Goal: Transaction & Acquisition: Subscribe to service/newsletter

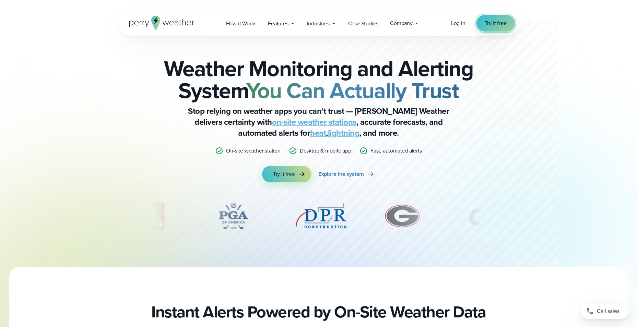
click at [502, 25] on span "Try it free" at bounding box center [496, 23] width 22 height 8
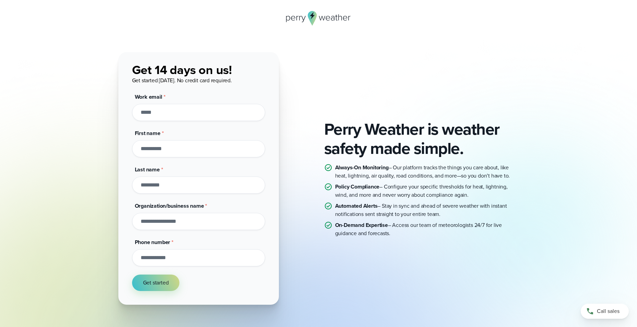
click at [201, 116] on input "Work email *" at bounding box center [198, 112] width 133 height 17
type input "**********"
type input "*****"
type input "**********"
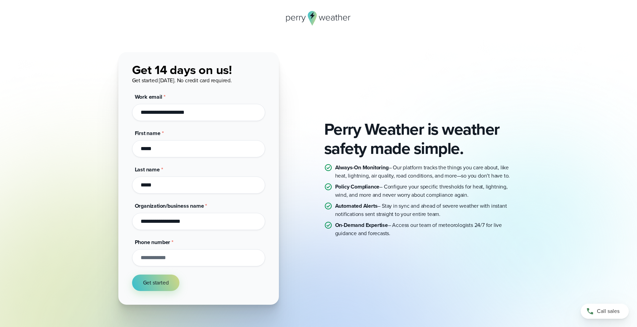
type input "**********"
click at [160, 282] on span "Get started" at bounding box center [156, 283] width 26 height 8
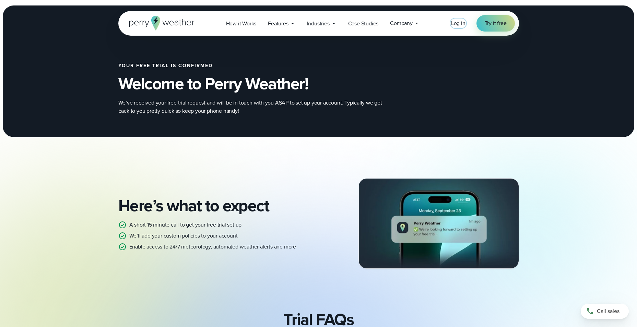
click at [460, 26] on span "Log in" at bounding box center [458, 23] width 14 height 8
click at [502, 24] on span "Try it free" at bounding box center [496, 23] width 22 height 8
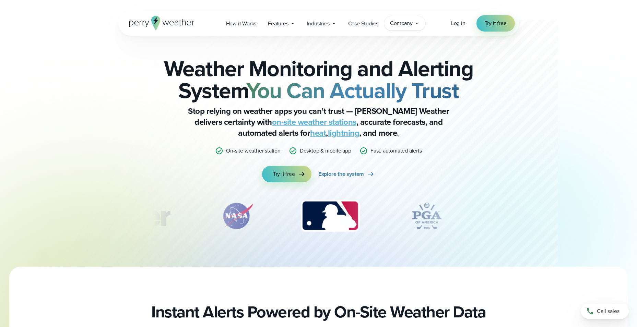
click at [418, 23] on icon at bounding box center [416, 23] width 5 height 5
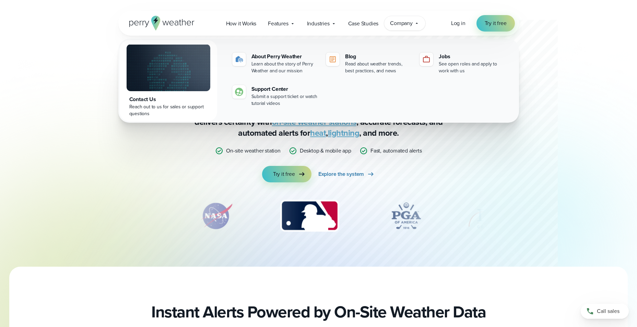
click at [418, 23] on icon at bounding box center [416, 23] width 5 height 5
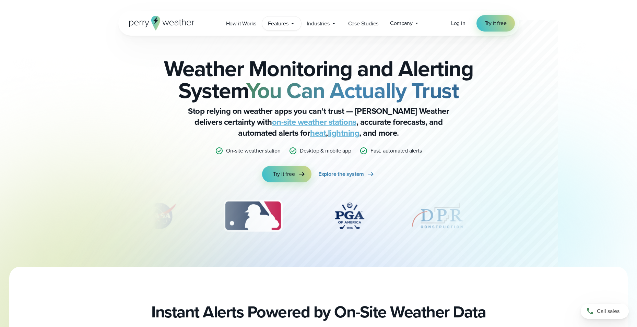
click at [293, 24] on icon at bounding box center [292, 23] width 5 height 5
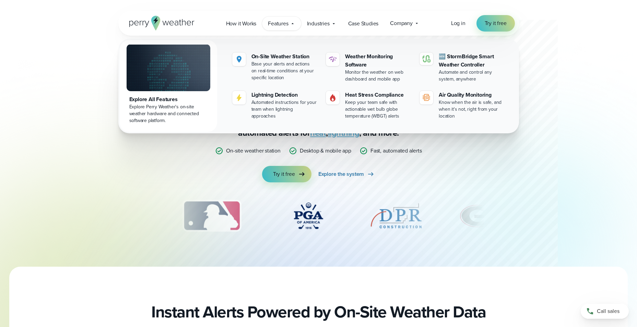
click at [293, 24] on icon at bounding box center [293, 23] width 2 height 1
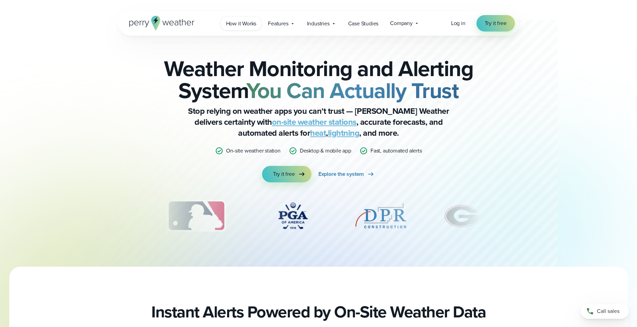
click at [240, 25] on span "How it Works" at bounding box center [241, 24] width 31 height 8
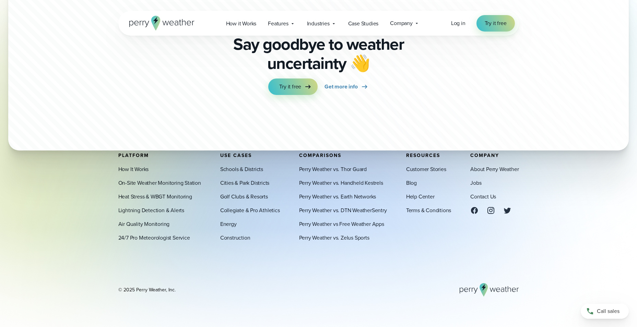
scroll to position [1885, 0]
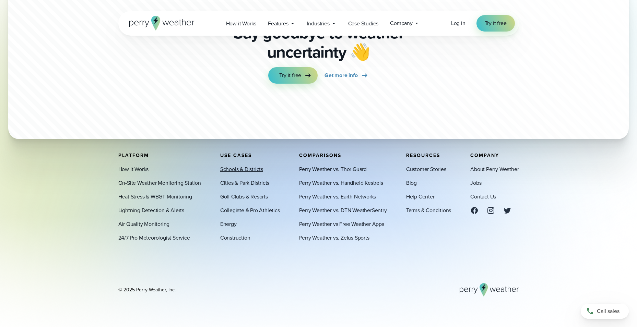
click at [253, 170] on link "Schools & Districts" at bounding box center [241, 169] width 43 height 8
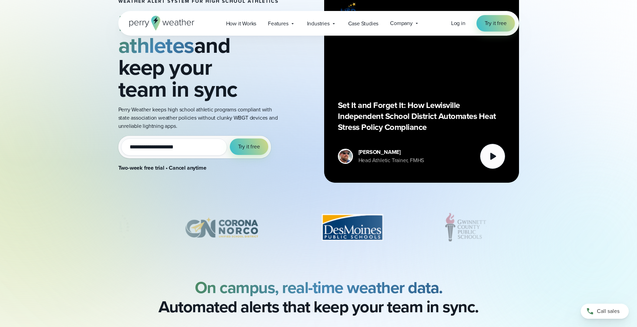
scroll to position [69, 0]
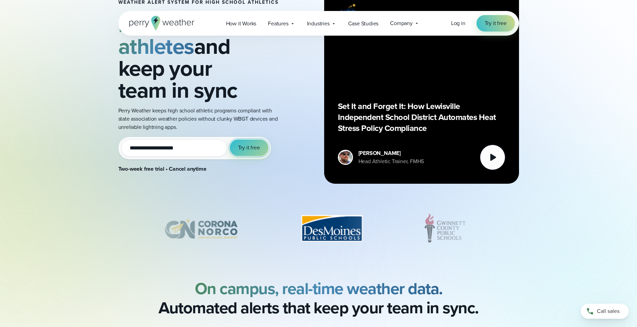
click at [251, 148] on span "Try it free" at bounding box center [249, 148] width 22 height 8
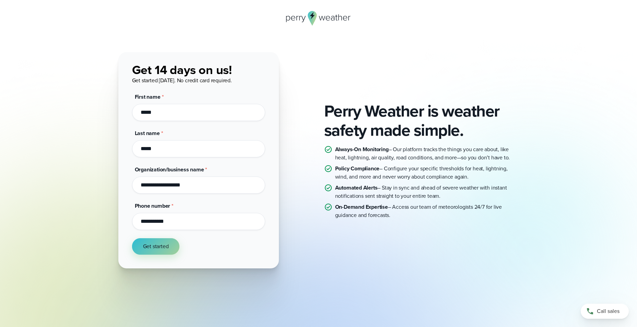
scroll to position [18, 0]
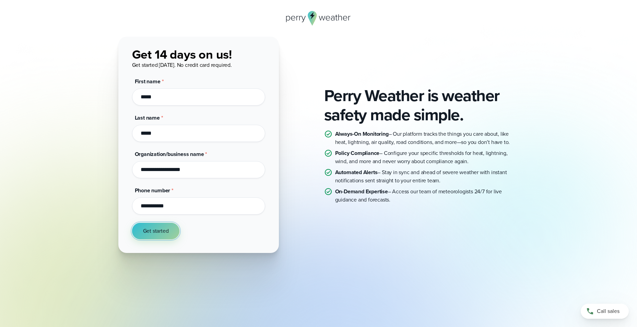
click at [164, 234] on span "Get started" at bounding box center [156, 231] width 26 height 8
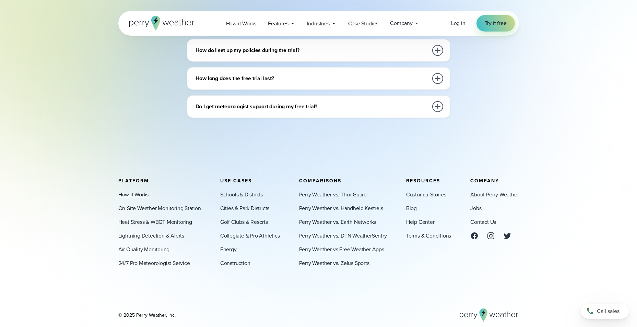
scroll to position [343, 0]
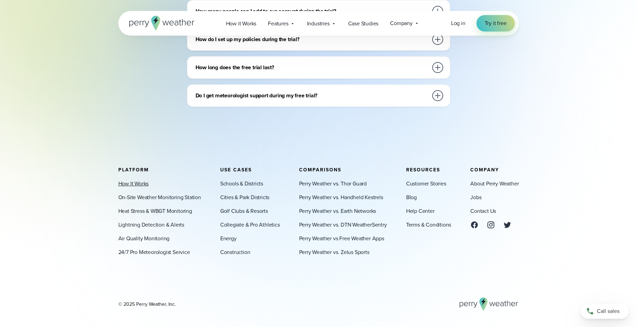
click at [146, 184] on link "How It Works" at bounding box center [133, 184] width 31 height 8
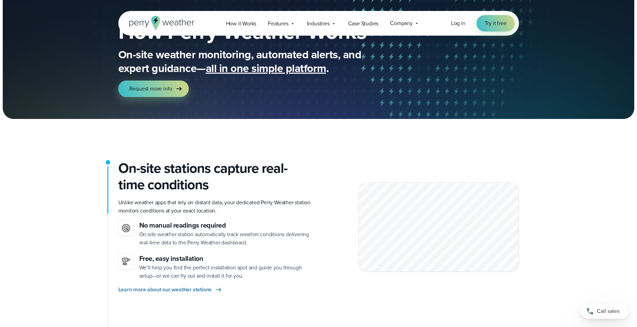
scroll to position [69, 0]
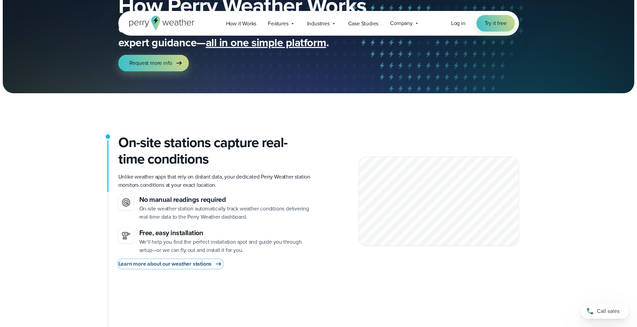
click at [170, 266] on span "Learn more about our weather stations" at bounding box center [165, 264] width 94 height 8
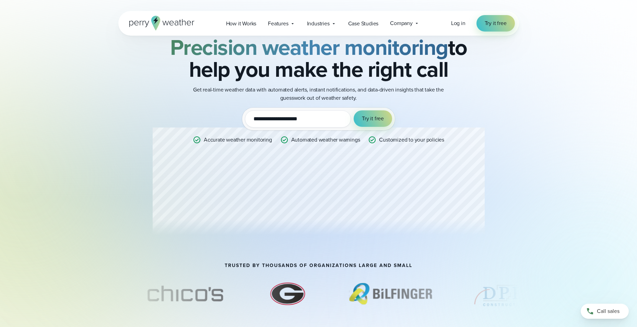
scroll to position [34, 0]
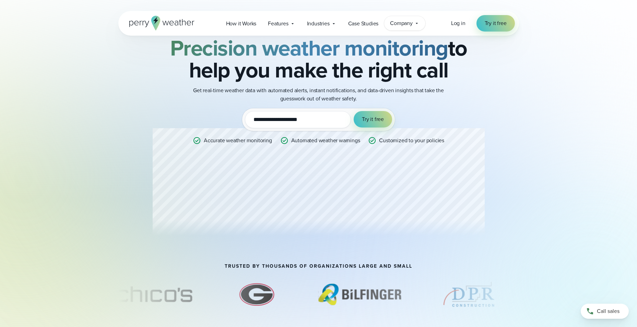
click at [418, 23] on icon at bounding box center [416, 23] width 5 height 5
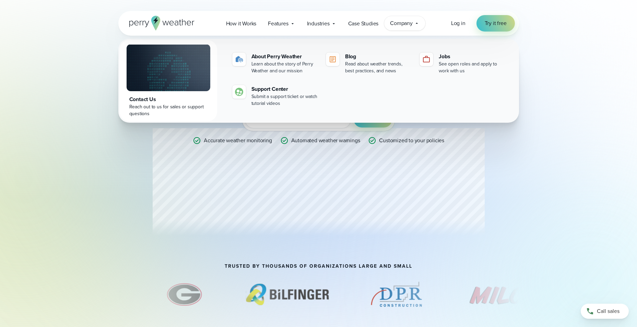
click at [418, 23] on icon at bounding box center [417, 23] width 2 height 1
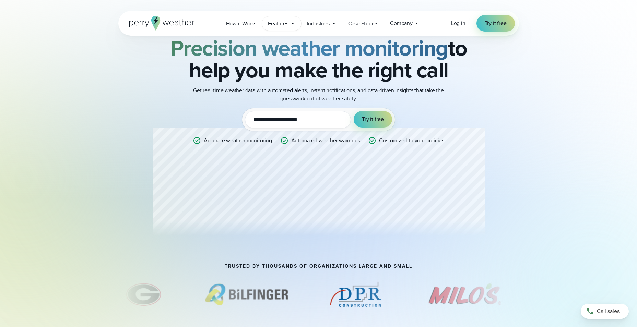
click at [293, 24] on icon at bounding box center [292, 23] width 5 height 5
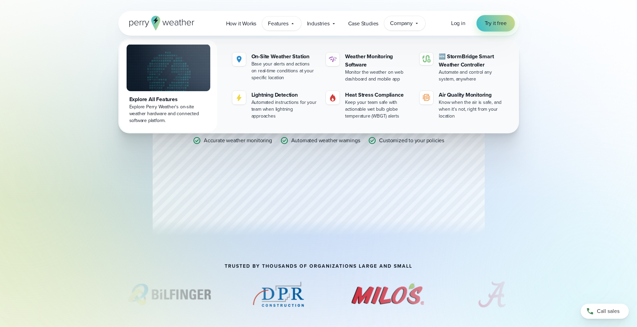
click at [415, 24] on icon at bounding box center [416, 23] width 5 height 5
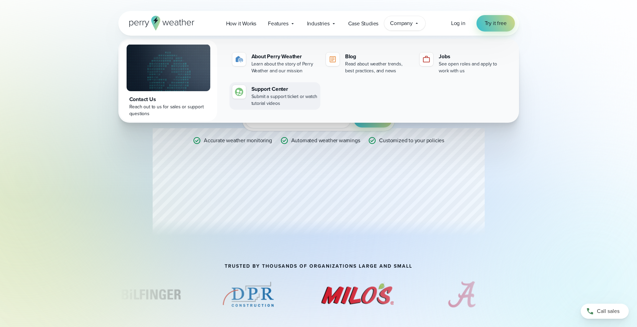
click at [277, 89] on div "Support Center" at bounding box center [285, 89] width 66 height 8
